Goal: Task Accomplishment & Management: Use online tool/utility

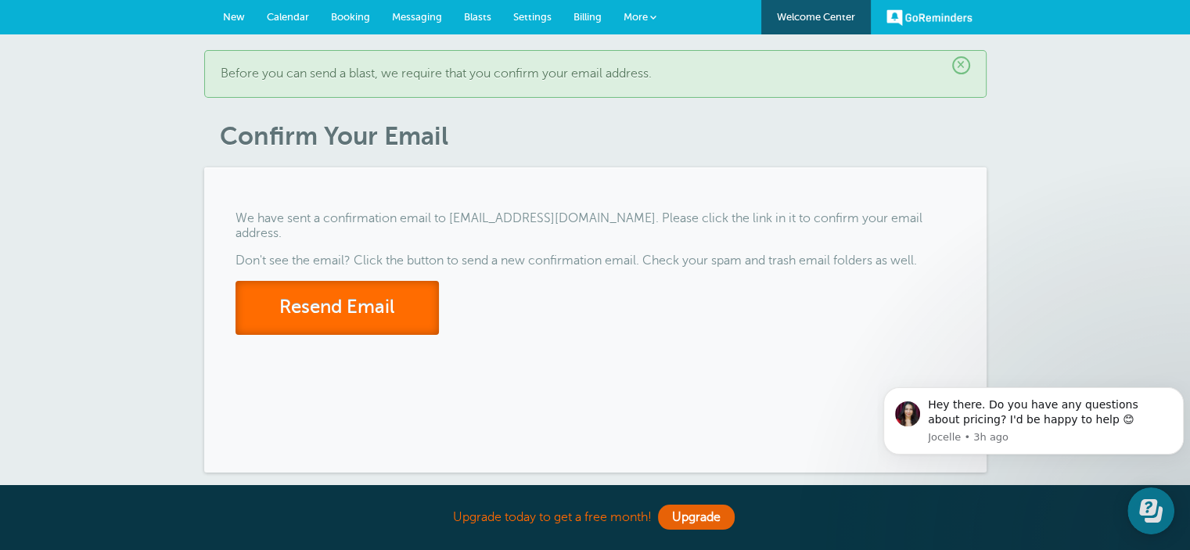
click at [349, 307] on button "Resend Email" at bounding box center [337, 308] width 203 height 54
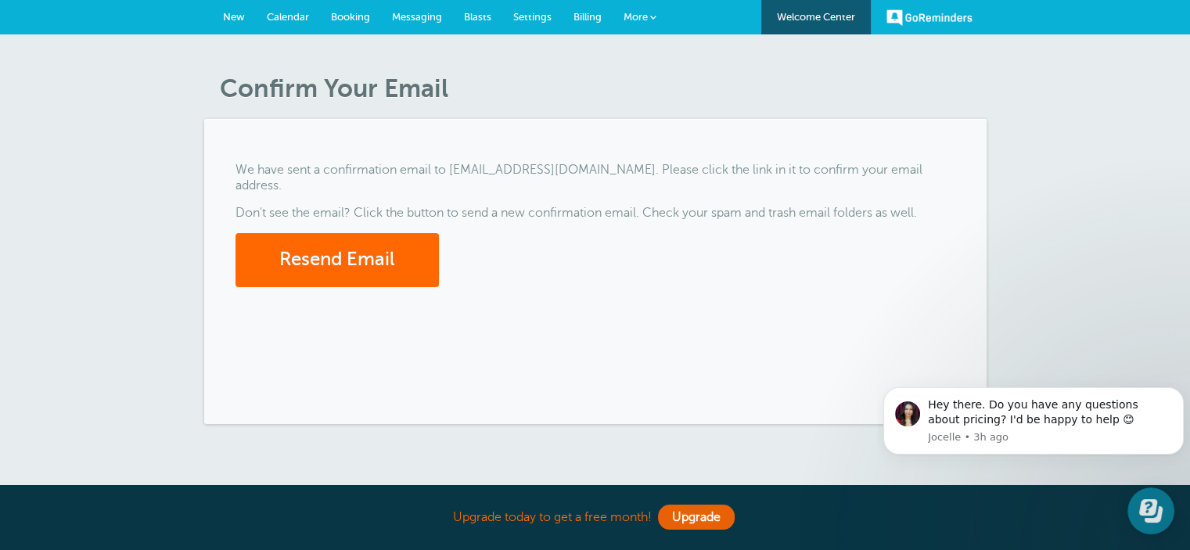
click at [939, 19] on link "GoReminders" at bounding box center [929, 17] width 86 height 34
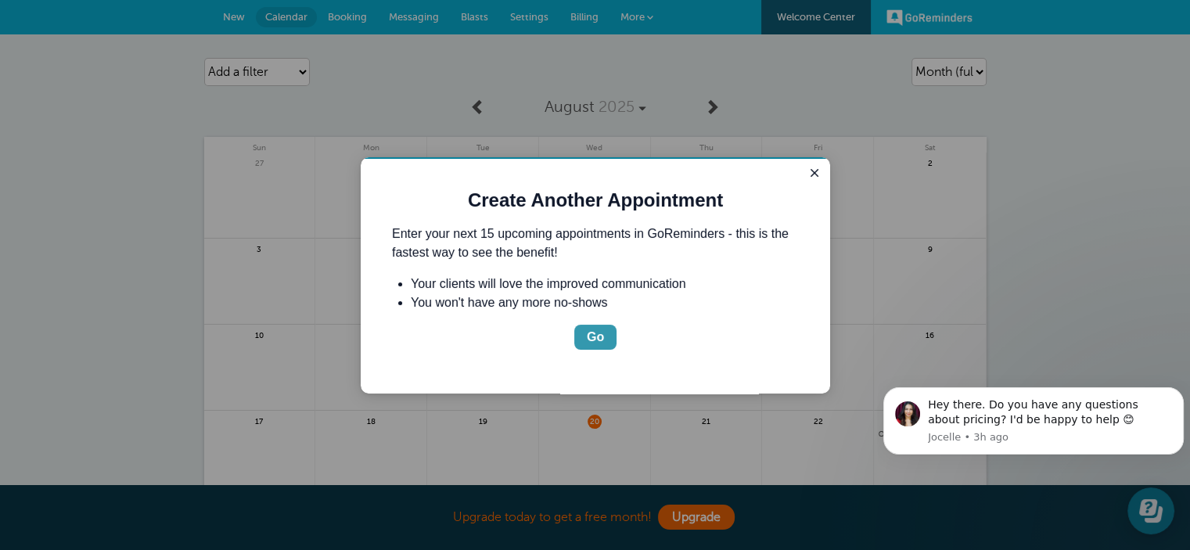
click at [612, 339] on button "Go" at bounding box center [595, 337] width 42 height 25
